Goal: Transaction & Acquisition: Purchase product/service

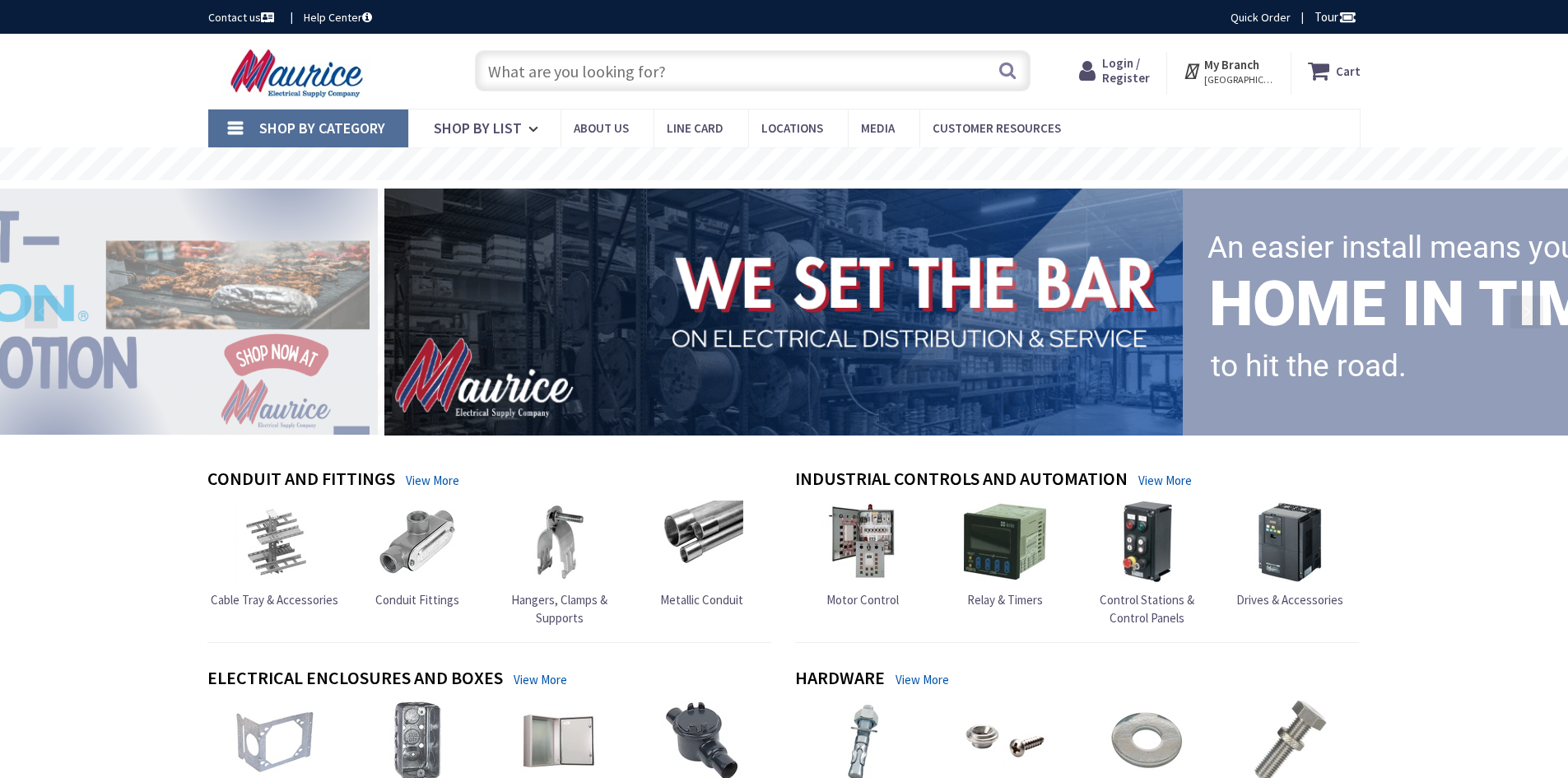
click at [716, 84] on input "text" at bounding box center [752, 70] width 556 height 41
click at [719, 73] on input "text" at bounding box center [752, 70] width 556 height 41
type input "light efficient design model: led-9010-50k, 120v 100w with power cord"
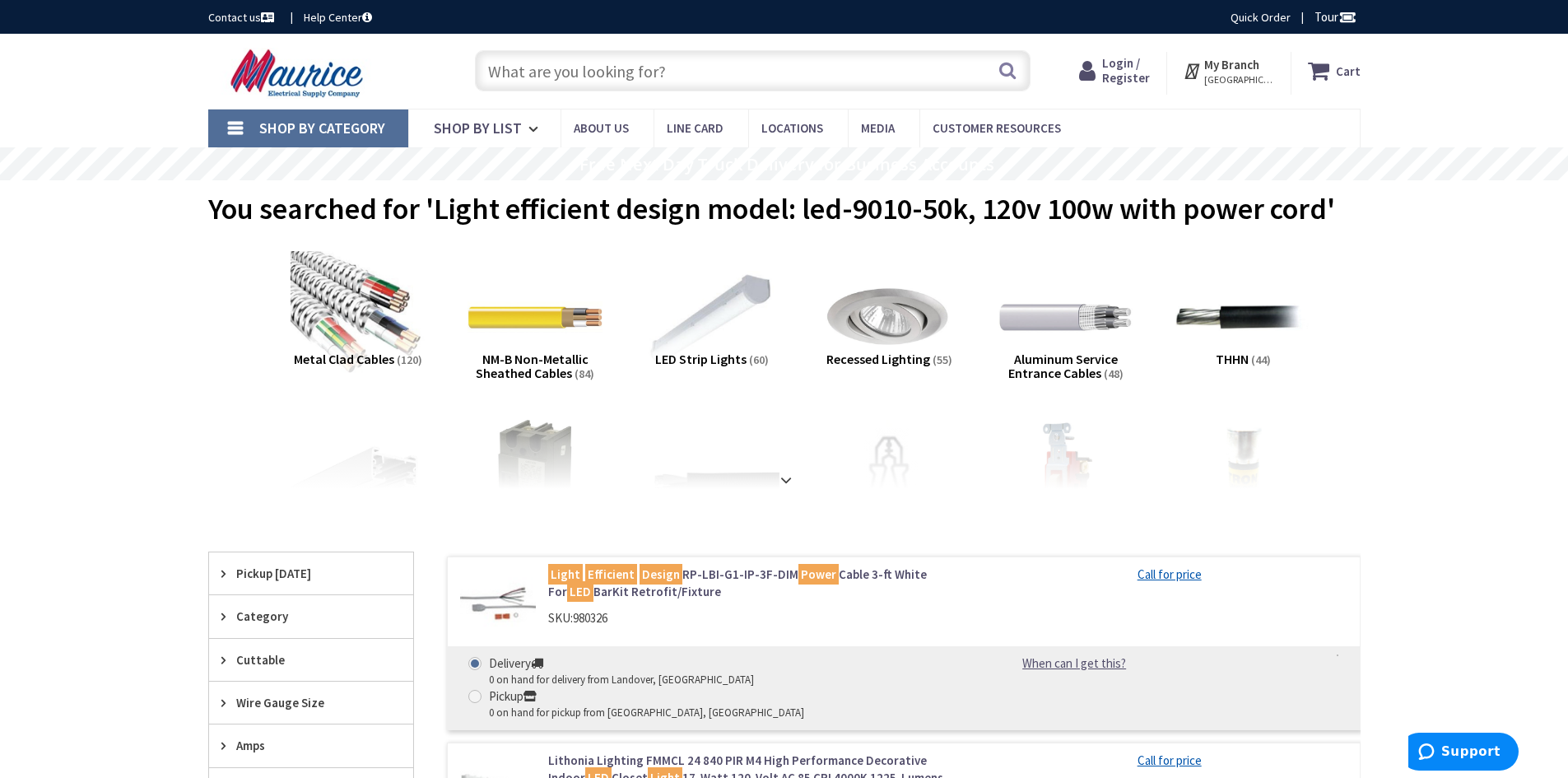
click at [768, 87] on input "text" at bounding box center [752, 70] width 556 height 41
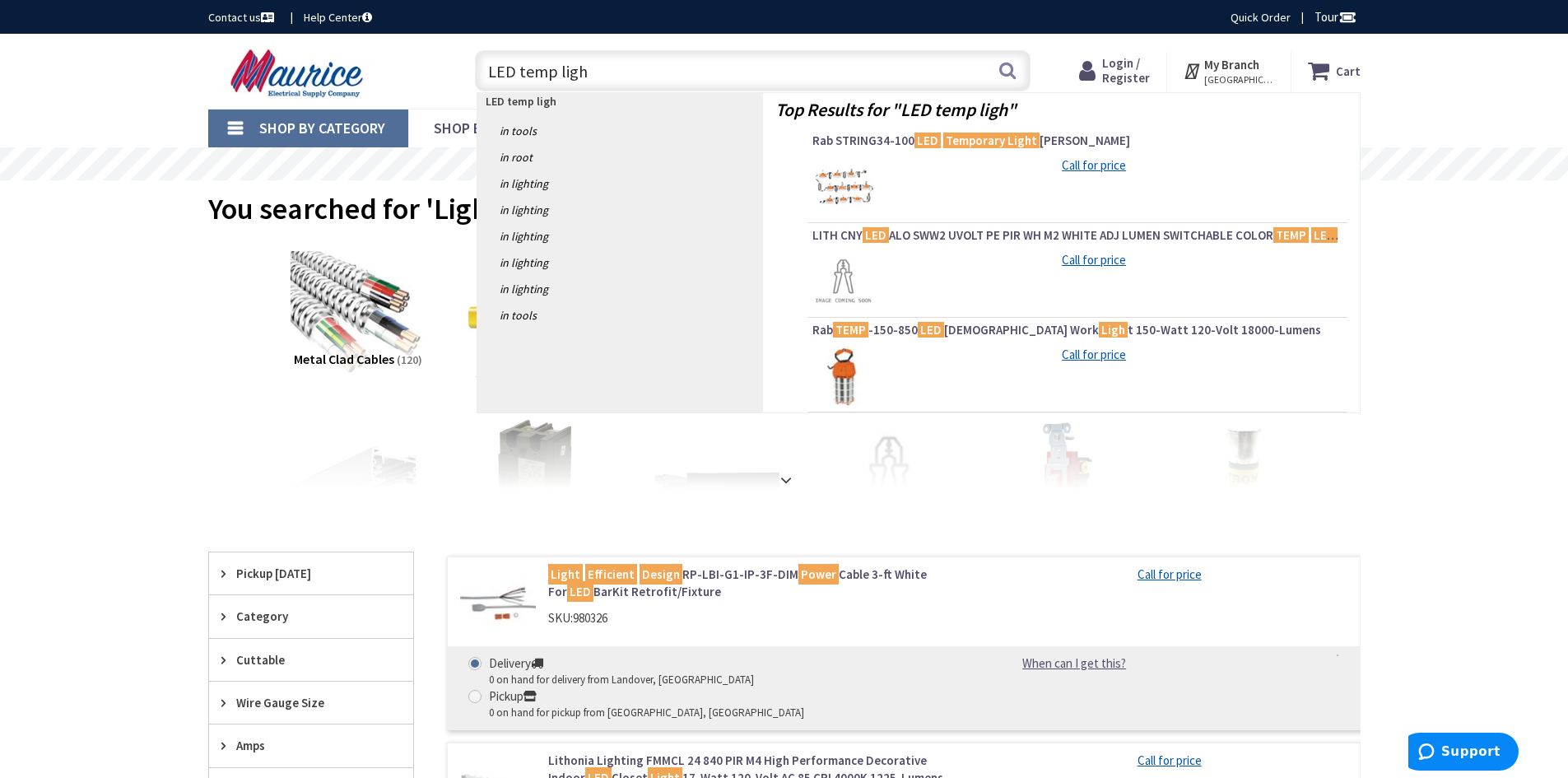
type input "LED temp light"
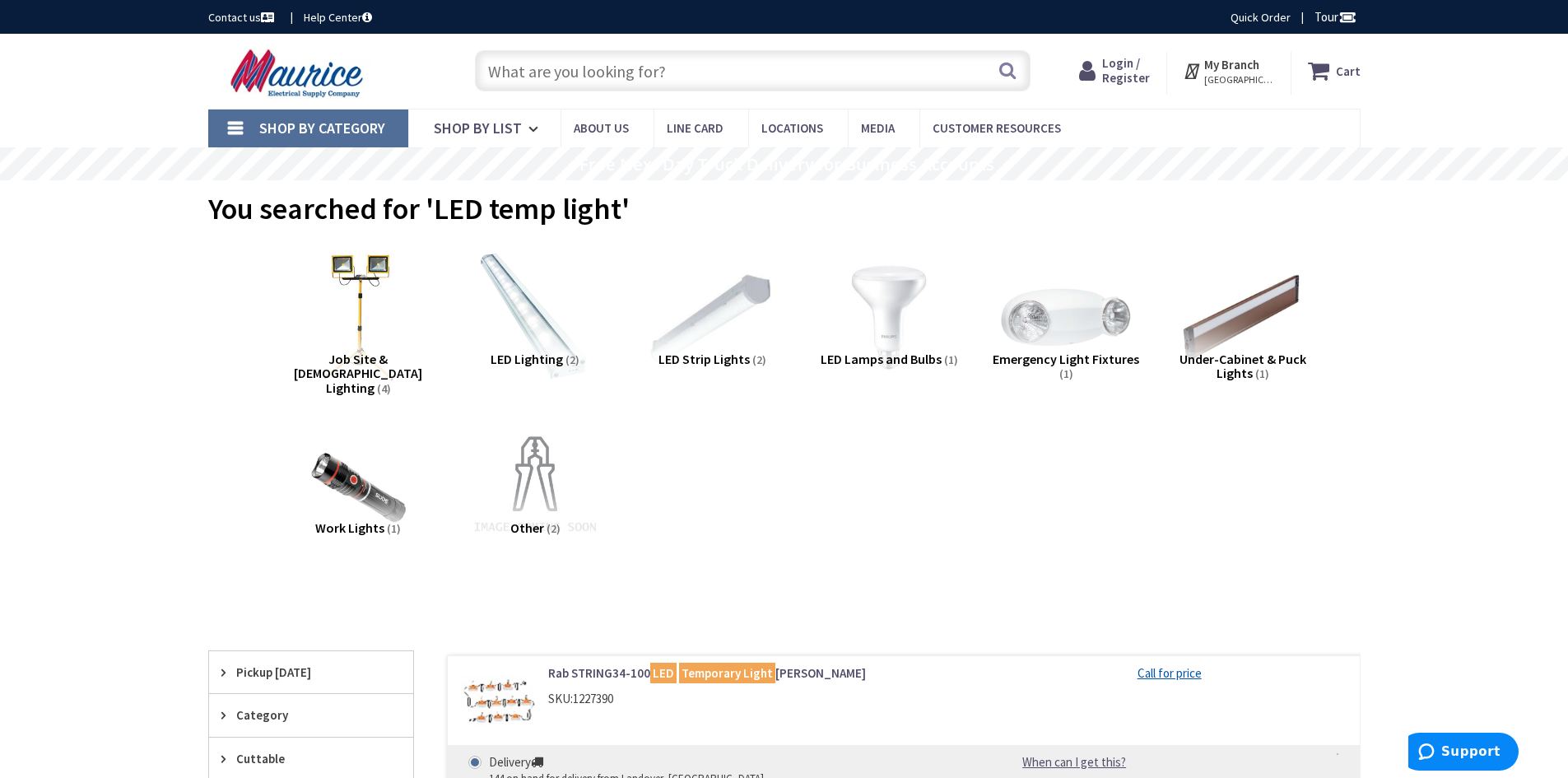
click at [361, 299] on img at bounding box center [357, 318] width 149 height 149
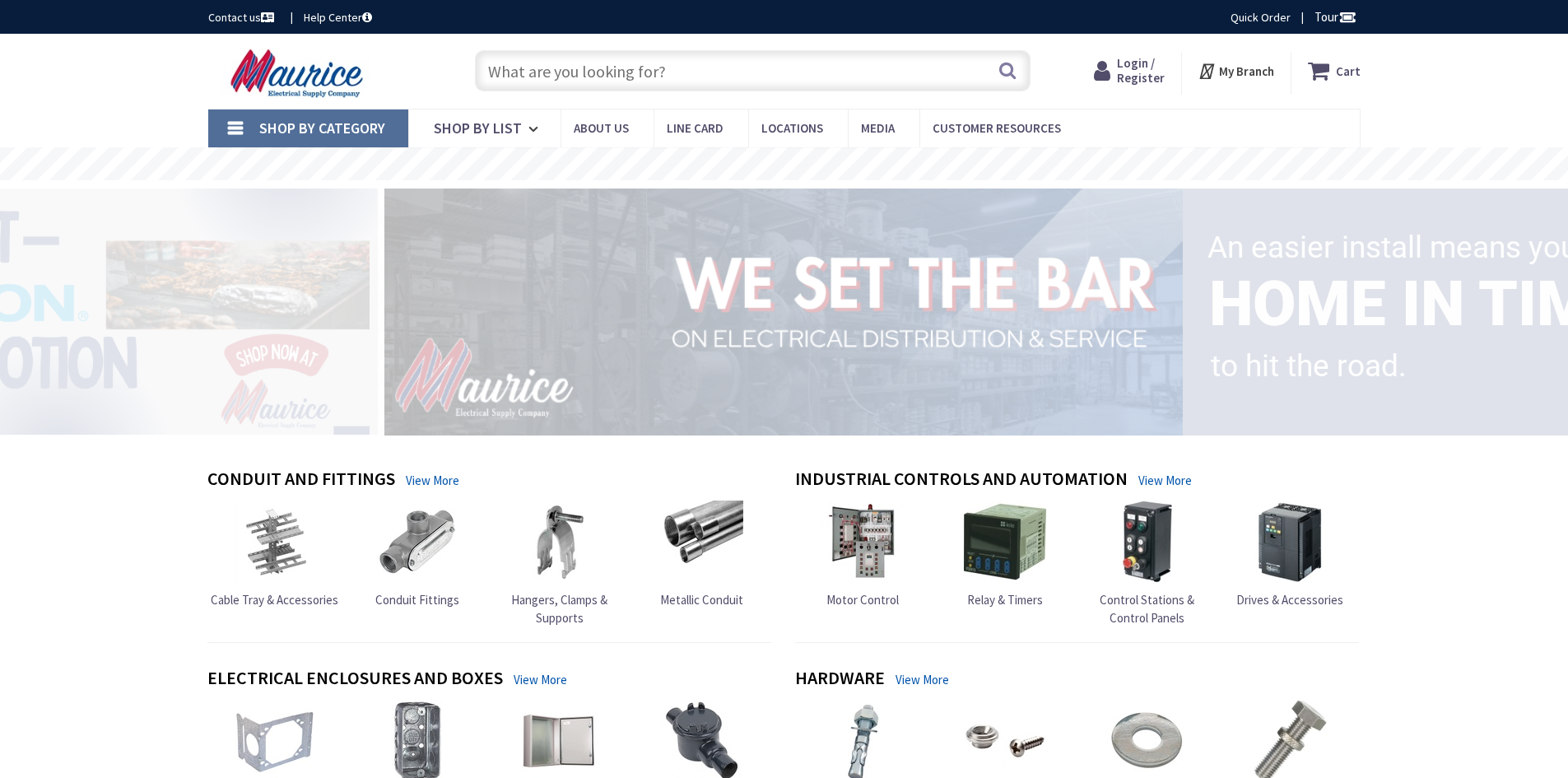
click at [648, 80] on input "text" at bounding box center [752, 70] width 556 height 41
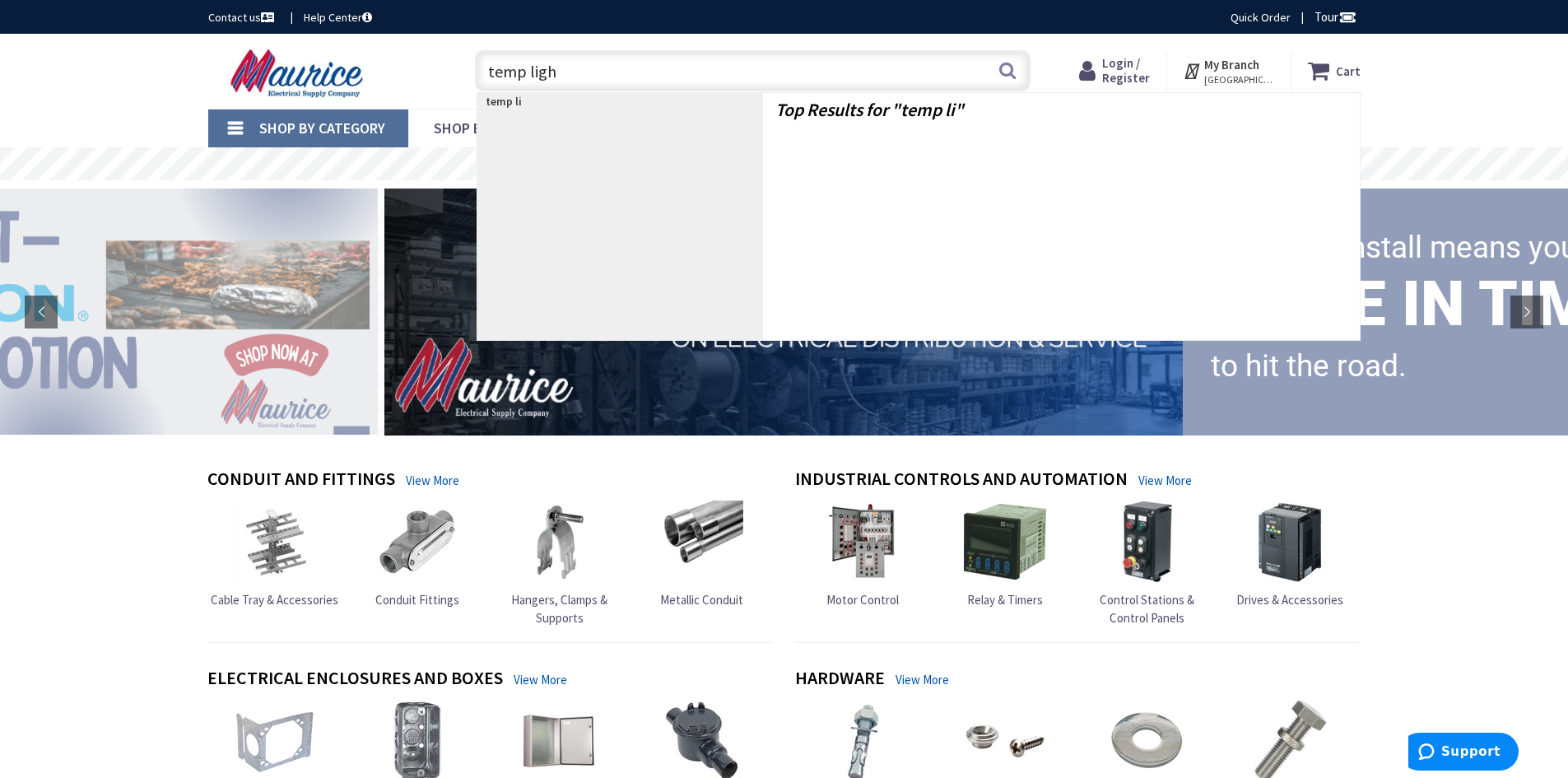
type input "temp light"
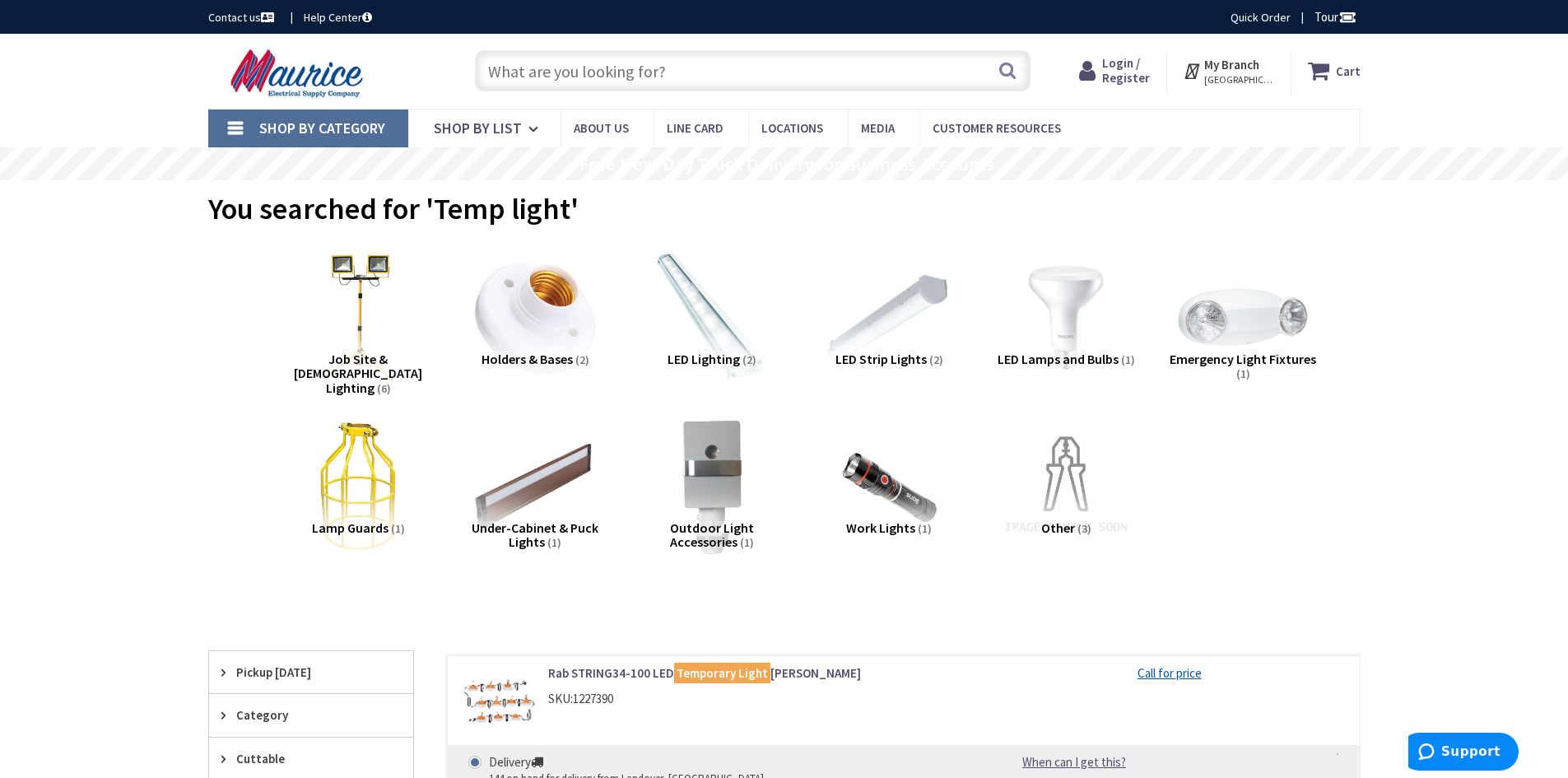
click at [347, 286] on img at bounding box center [357, 318] width 149 height 149
